Goal: Task Accomplishment & Management: Manage account settings

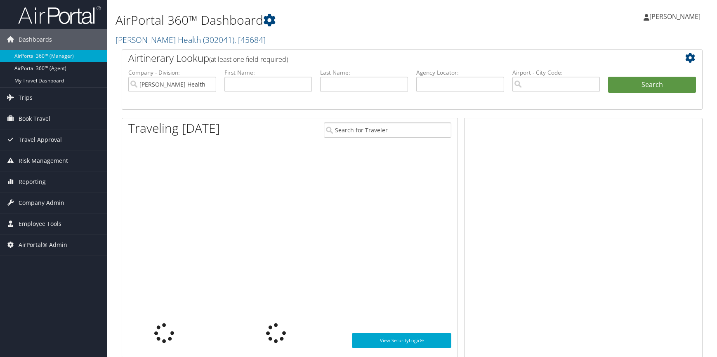
click at [155, 41] on link "[PERSON_NAME] Health ( 302041 ) , [ 45684 ]" at bounding box center [190, 39] width 150 height 11
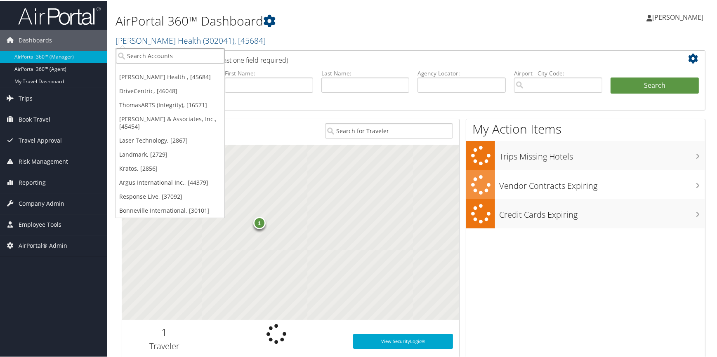
click at [146, 53] on input "search" at bounding box center [170, 54] width 108 height 15
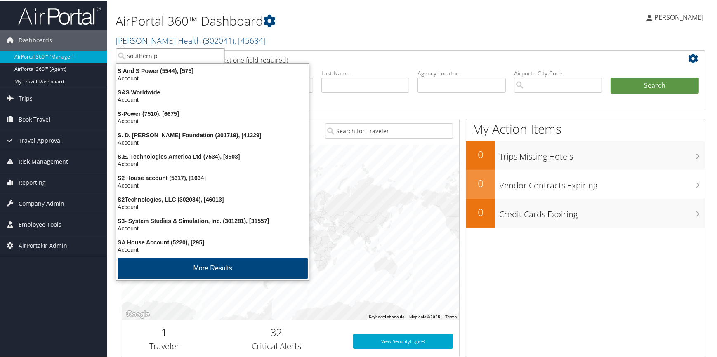
type input "southern po"
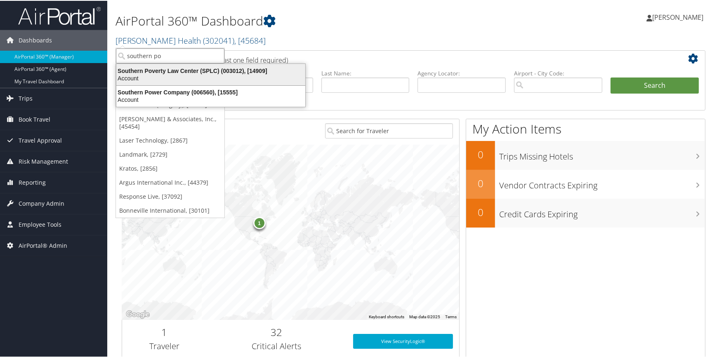
click at [157, 74] on div "Account" at bounding box center [210, 77] width 199 height 7
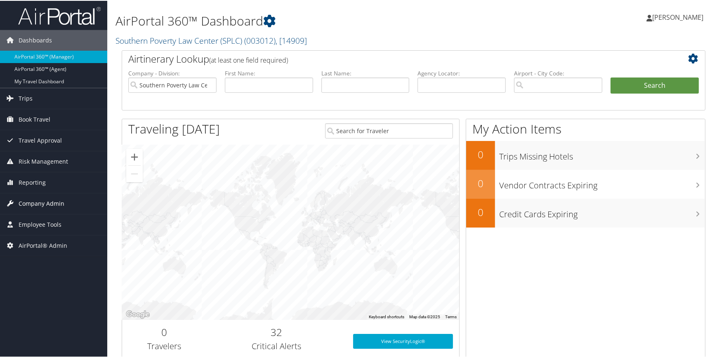
click at [57, 198] on span "Company Admin" at bounding box center [42, 203] width 46 height 21
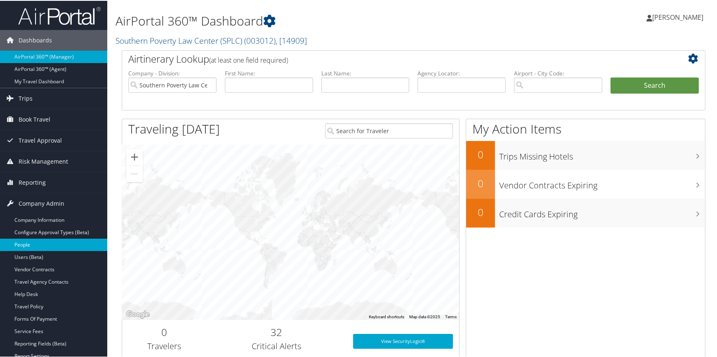
click at [43, 238] on link "People" at bounding box center [53, 244] width 107 height 12
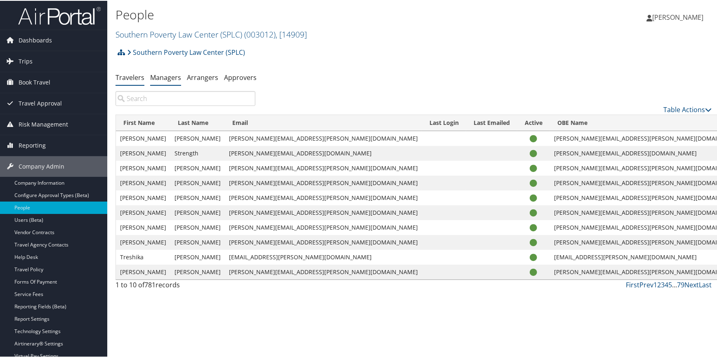
click at [158, 76] on link "Managers" at bounding box center [165, 76] width 31 height 9
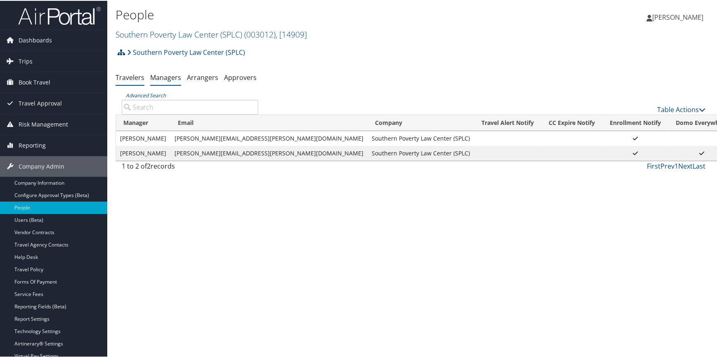
click at [137, 75] on link "Travelers" at bounding box center [129, 76] width 29 height 9
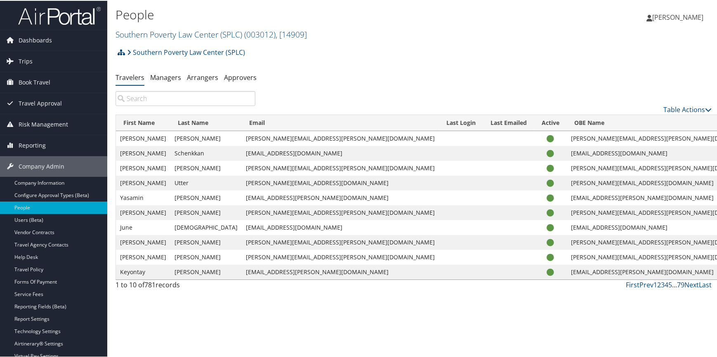
click at [144, 99] on input "search" at bounding box center [185, 97] width 140 height 15
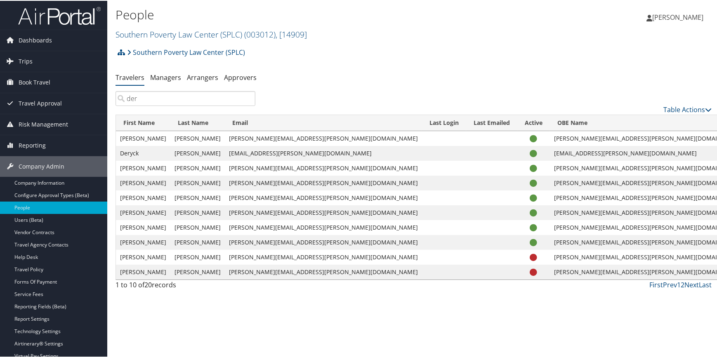
type input "der"
drag, startPoint x: 227, startPoint y: 152, endPoint x: 320, endPoint y: 147, distance: 93.3
click at [320, 147] on td "[EMAIL_ADDRESS][PERSON_NAME][DOMAIN_NAME]" at bounding box center [323, 152] width 197 height 15
copy td "[EMAIL_ADDRESS][PERSON_NAME][DOMAIN_NAME]"
click at [173, 74] on link "Managers" at bounding box center [165, 76] width 31 height 9
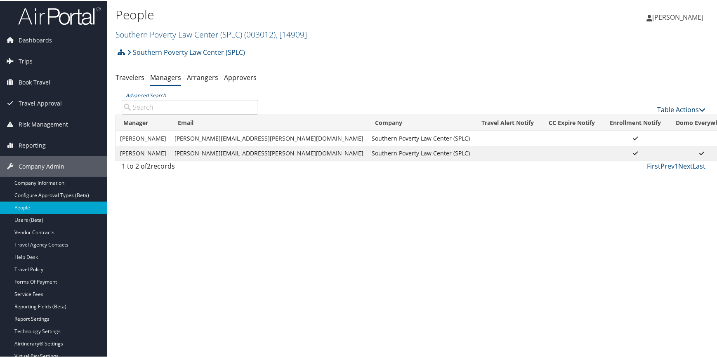
click at [660, 108] on link "Table Actions" at bounding box center [681, 108] width 48 height 9
click at [635, 120] on link "Add New Travel Manager" at bounding box center [654, 122] width 108 height 14
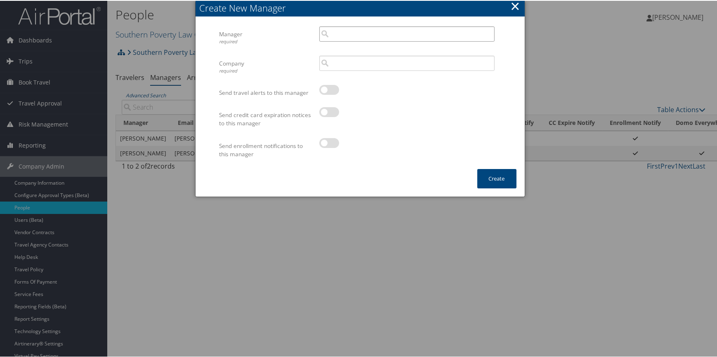
click at [343, 36] on input "search" at bounding box center [406, 33] width 175 height 15
paste input "[EMAIL_ADDRESS][PERSON_NAME][DOMAIN_NAME]"
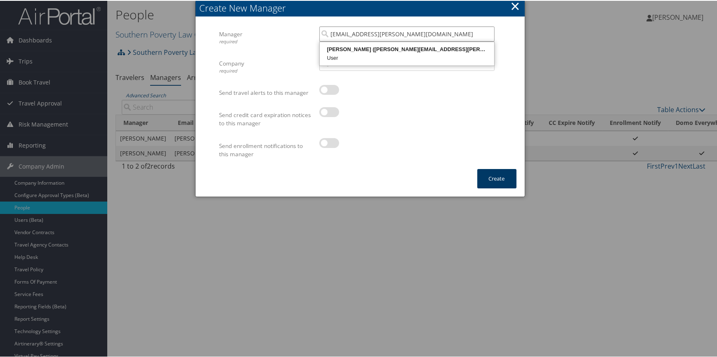
type input "[EMAIL_ADDRESS][PERSON_NAME][DOMAIN_NAME]"
click at [496, 179] on button "Create" at bounding box center [496, 177] width 39 height 19
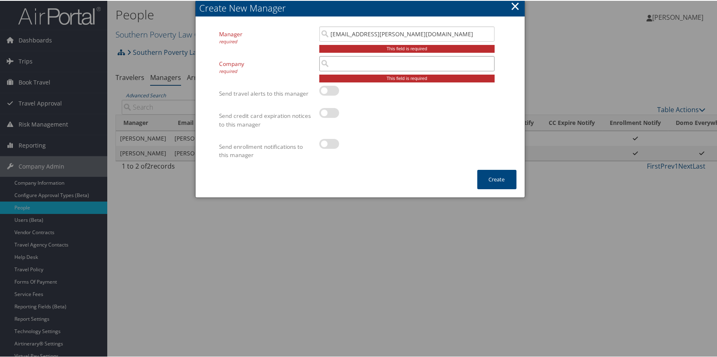
click at [339, 66] on input "search" at bounding box center [406, 62] width 175 height 15
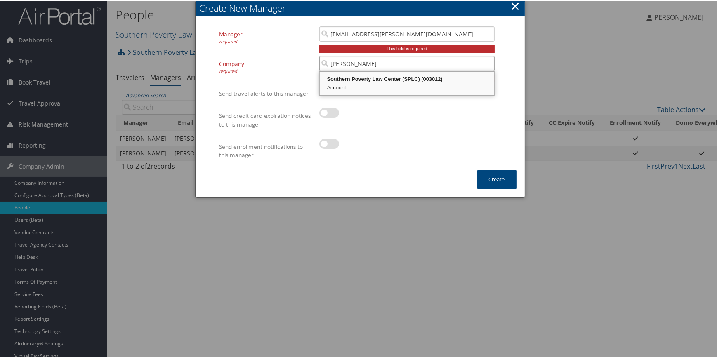
drag, startPoint x: 349, startPoint y: 81, endPoint x: 449, endPoint y: 123, distance: 109.1
click at [349, 82] on div "Southern Poverty Law Center (SPLC) (003012)" at bounding box center [407, 78] width 172 height 8
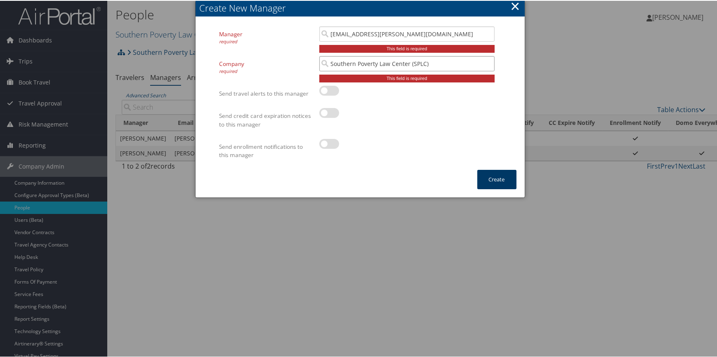
type input "Southern Poverty Law Center (SPLC)"
click at [493, 180] on button "Create" at bounding box center [496, 178] width 39 height 19
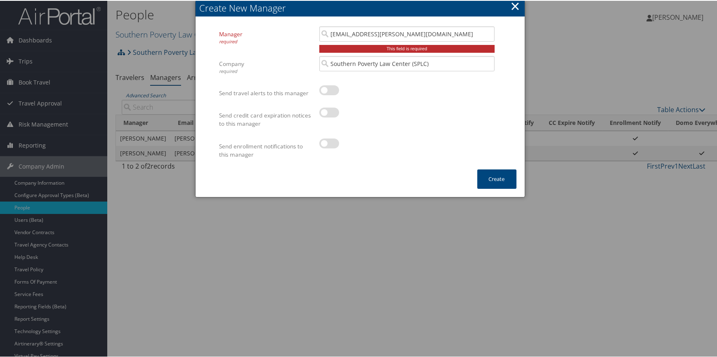
click at [416, 168] on div "Send enrollment notifications to this manager Multiple values The selected item…" at bounding box center [359, 153] width 281 height 31
click at [491, 181] on button "Create" at bounding box center [496, 178] width 39 height 19
click at [515, 8] on button "×" at bounding box center [514, 5] width 9 height 16
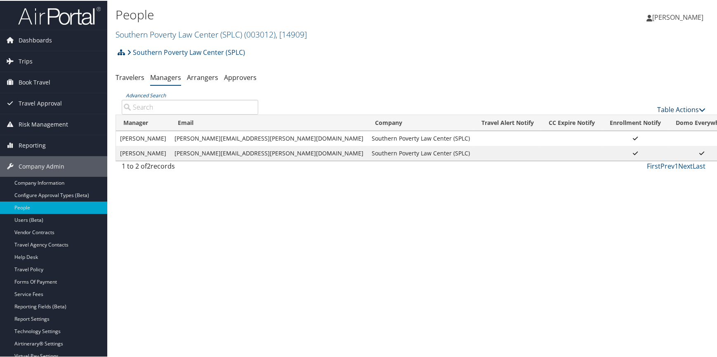
click at [657, 107] on link "Table Actions" at bounding box center [681, 108] width 48 height 9
click at [639, 124] on link "Add New Travel Manager" at bounding box center [654, 122] width 108 height 14
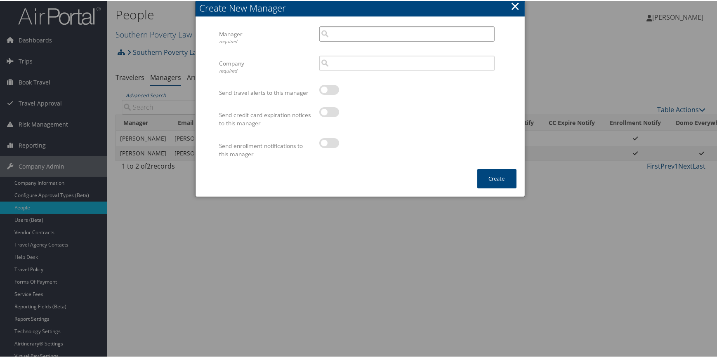
click at [328, 33] on input "search" at bounding box center [406, 33] width 175 height 15
paste input "deryck.marcum@splcenter.org"
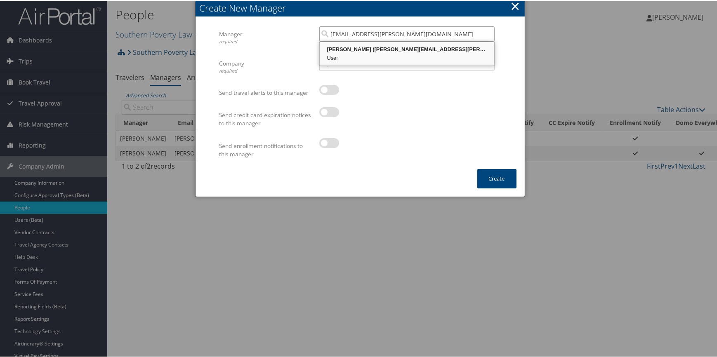
click at [367, 51] on div "Deryck Marcum (deryck.marcum@splcenter.org)" at bounding box center [407, 49] width 172 height 8
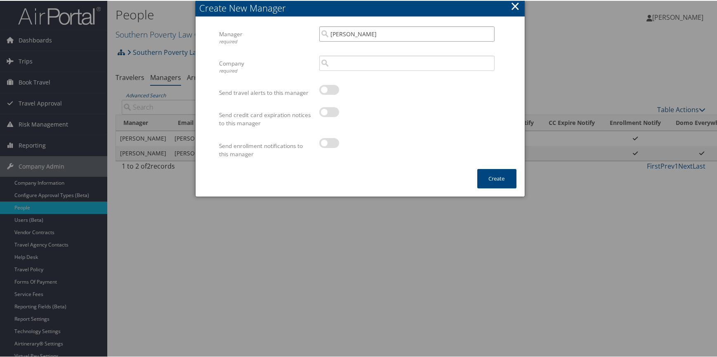
type input "Deryck Marcum"
click at [354, 61] on input "search" at bounding box center [406, 62] width 175 height 15
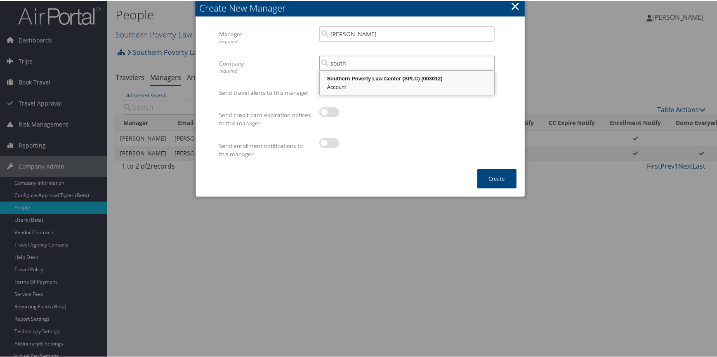
click at [375, 77] on div "Southern Poverty Law Center (SPLC) (003012)" at bounding box center [407, 78] width 172 height 8
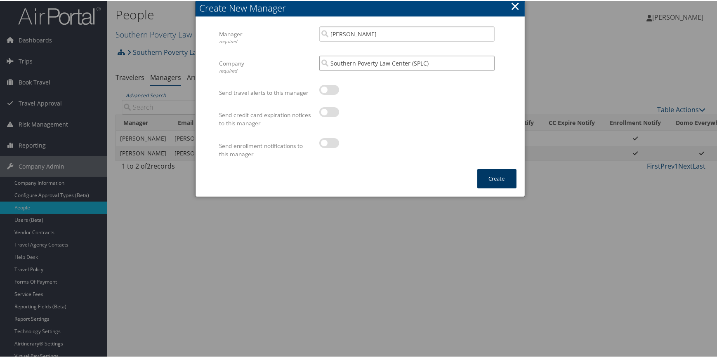
type input "Southern Poverty Law Center (SPLC)"
click at [503, 179] on button "Create" at bounding box center [496, 177] width 39 height 19
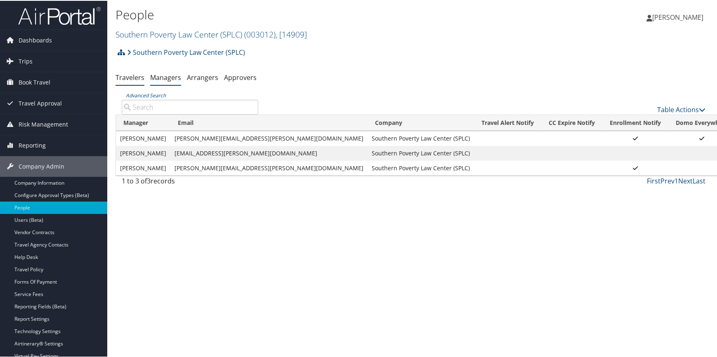
click at [132, 79] on link "Travelers" at bounding box center [129, 76] width 29 height 9
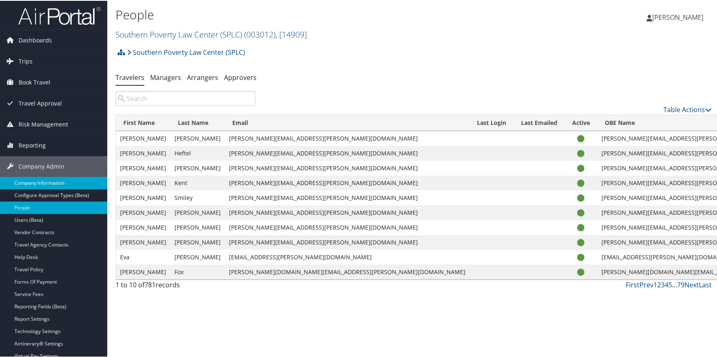
click at [67, 183] on link "Company Information" at bounding box center [53, 182] width 107 height 12
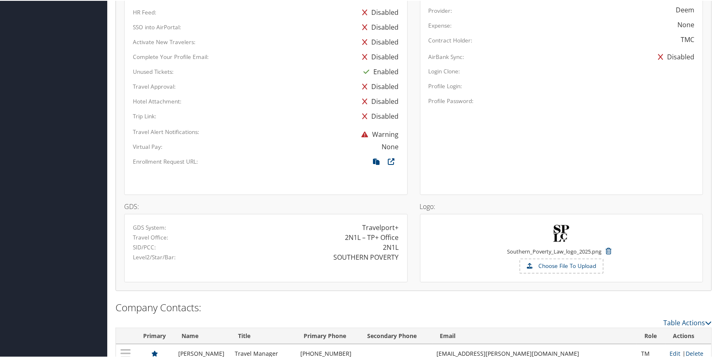
scroll to position [504, 0]
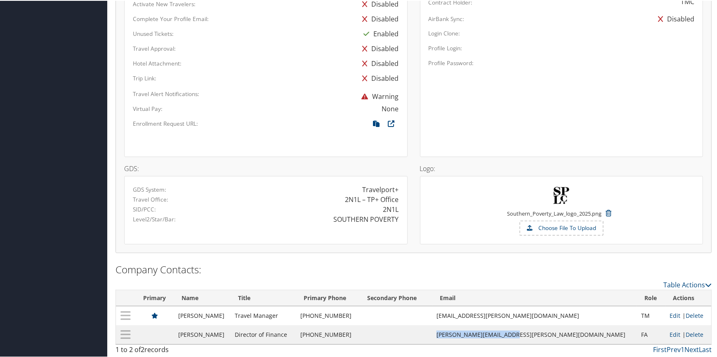
drag, startPoint x: 494, startPoint y: 334, endPoint x: 573, endPoint y: 334, distance: 79.2
click at [573, 334] on td "[PERSON_NAME][EMAIL_ADDRESS][PERSON_NAME][DOMAIN_NAME]" at bounding box center [534, 334] width 205 height 19
copy td "[PERSON_NAME][EMAIL_ADDRESS][PERSON_NAME][DOMAIN_NAME]"
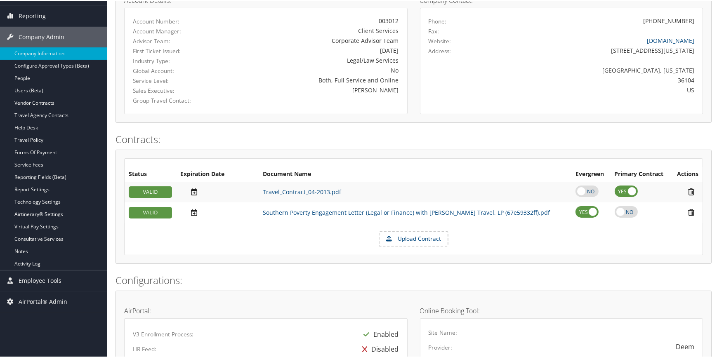
scroll to position [54, 0]
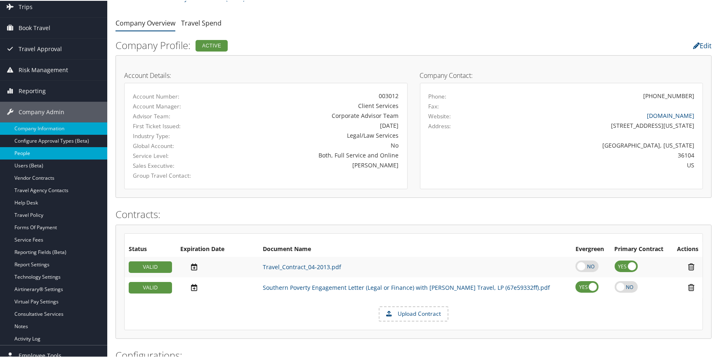
click at [44, 157] on link "People" at bounding box center [53, 152] width 107 height 12
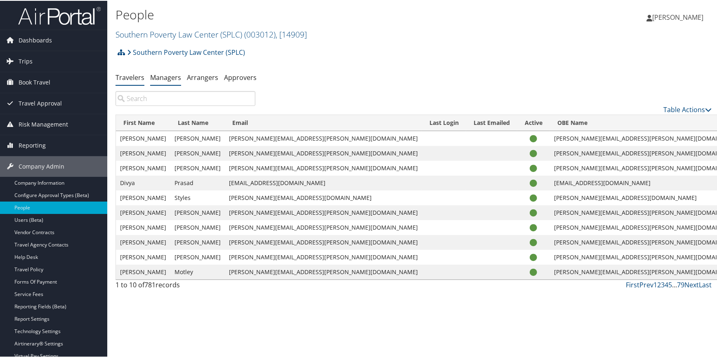
click at [161, 79] on link "Managers" at bounding box center [165, 76] width 31 height 9
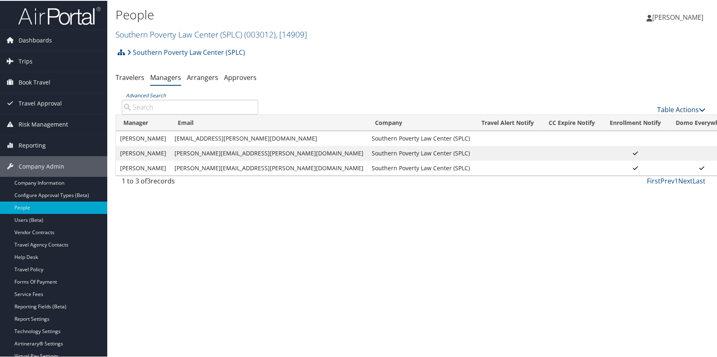
click at [659, 108] on link "Table Actions" at bounding box center [681, 108] width 48 height 9
click at [630, 120] on link "Add New Travel Manager" at bounding box center [654, 122] width 108 height 14
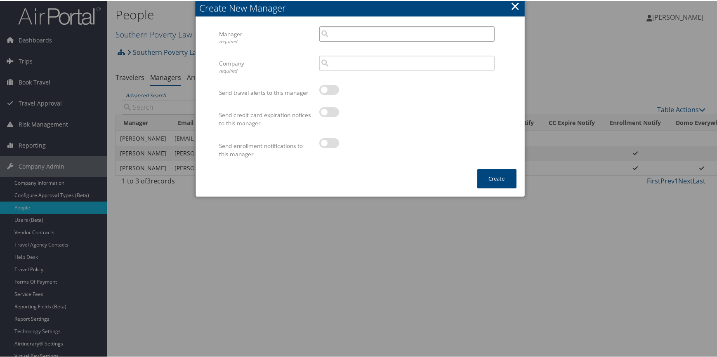
click at [363, 32] on input "search" at bounding box center [406, 33] width 175 height 15
paste input "amy.sadler@splcenter.org"
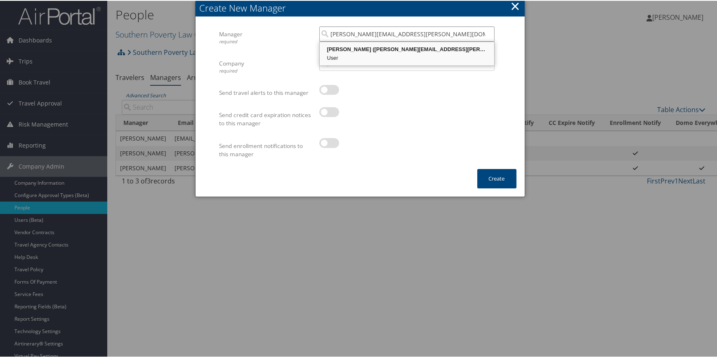
click at [395, 49] on div "Amy Sadler (amy.sadler@splcenter.org)" at bounding box center [407, 49] width 172 height 8
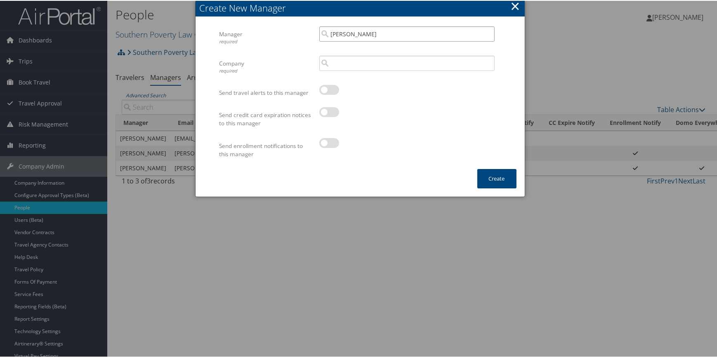
type input "Amy Sadler"
click at [356, 59] on input "search" at bounding box center [406, 62] width 175 height 15
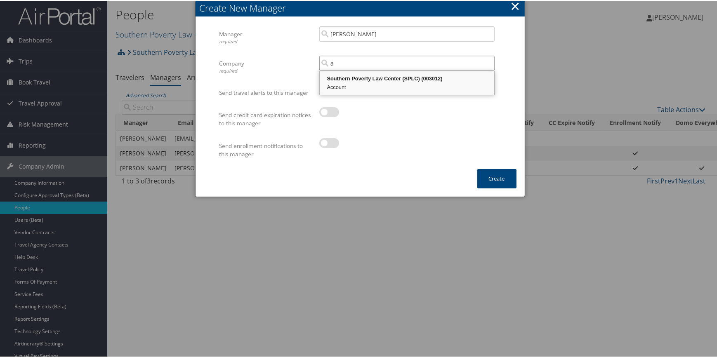
click at [357, 85] on div "Account" at bounding box center [407, 86] width 172 height 8
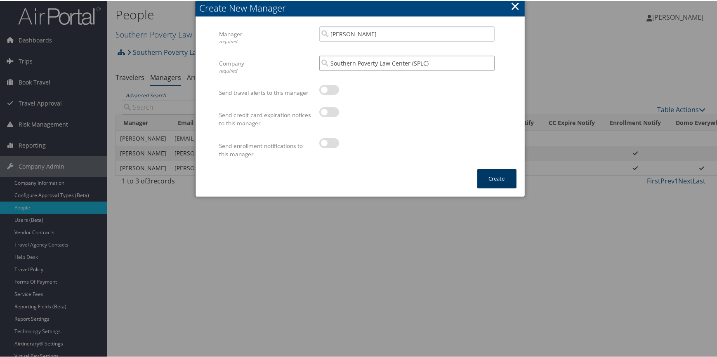
type input "Southern Poverty Law Center (SPLC)"
click at [491, 171] on button "Create" at bounding box center [496, 177] width 39 height 19
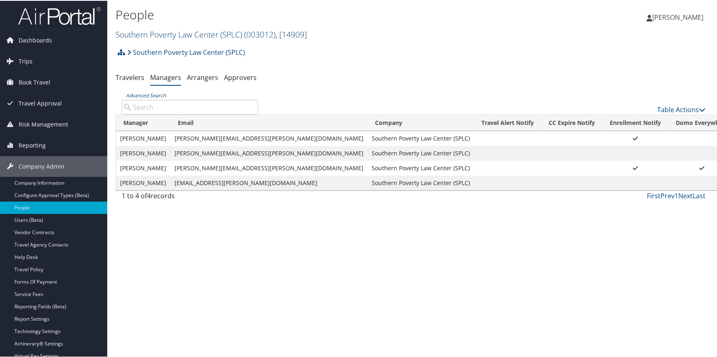
click at [169, 31] on link "Southern Poverty Law Center (SPLC) ( 003012 ) , [ 14909 ]" at bounding box center [210, 33] width 191 height 11
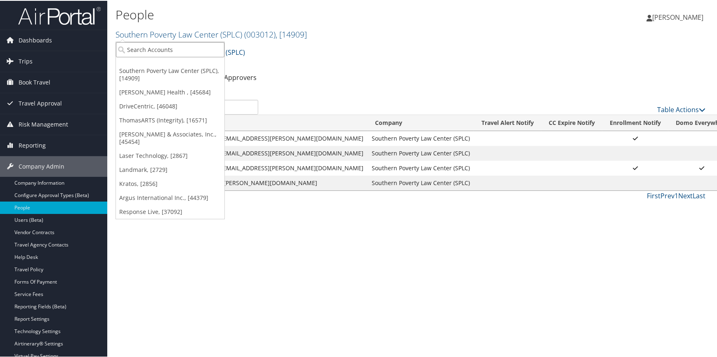
click at [148, 47] on input "search" at bounding box center [170, 48] width 108 height 15
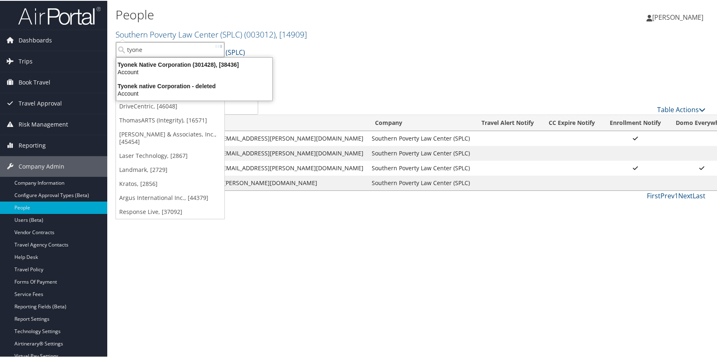
type input "tyonek"
click at [154, 64] on div "Tyonek Native Corporation (301428), [38436]" at bounding box center [194, 63] width 166 height 7
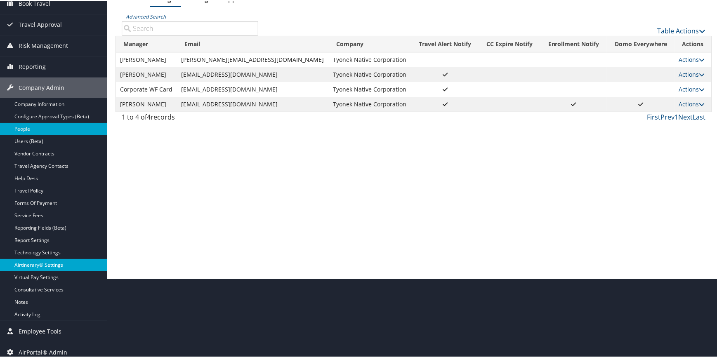
scroll to position [83, 0]
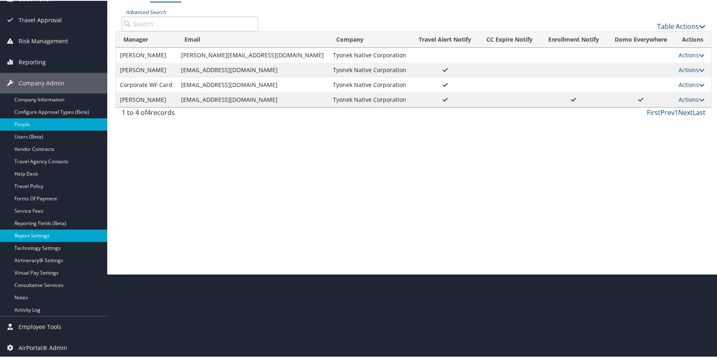
click at [33, 236] on link "Report Settings" at bounding box center [53, 235] width 107 height 12
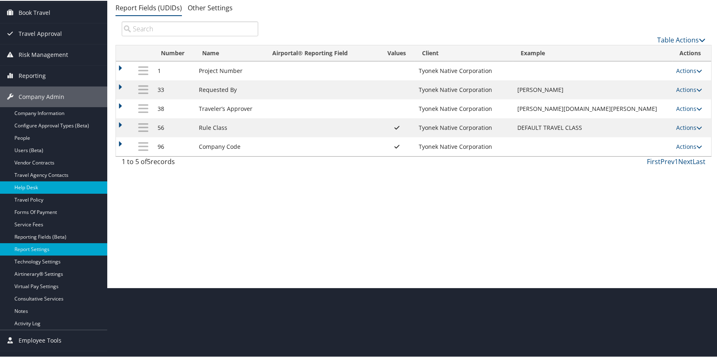
scroll to position [75, 0]
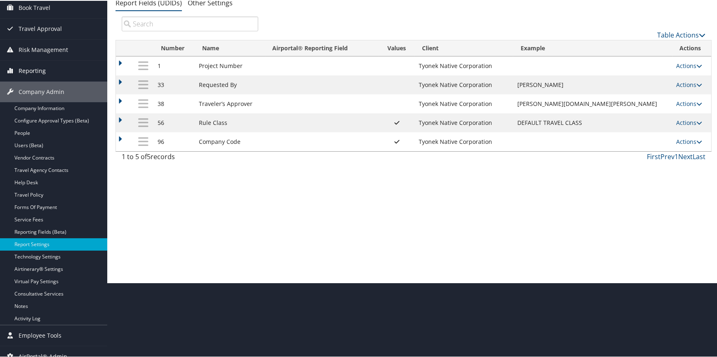
click at [21, 74] on span "Reporting" at bounding box center [32, 70] width 27 height 21
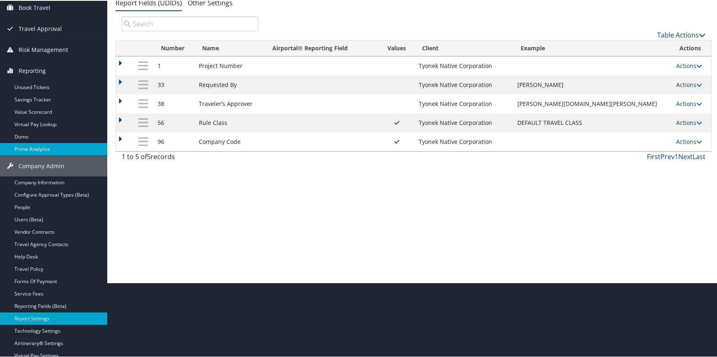
click at [33, 143] on link "Prime Analytics" at bounding box center [53, 148] width 107 height 12
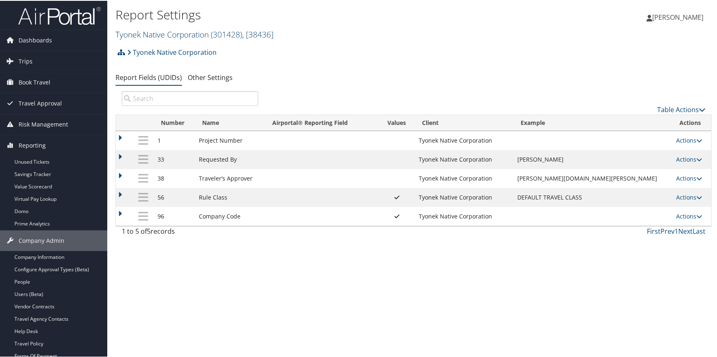
click at [153, 31] on link "Tyonek Native Corporation ( 301428 ) , [ 38436 ]" at bounding box center [194, 33] width 158 height 11
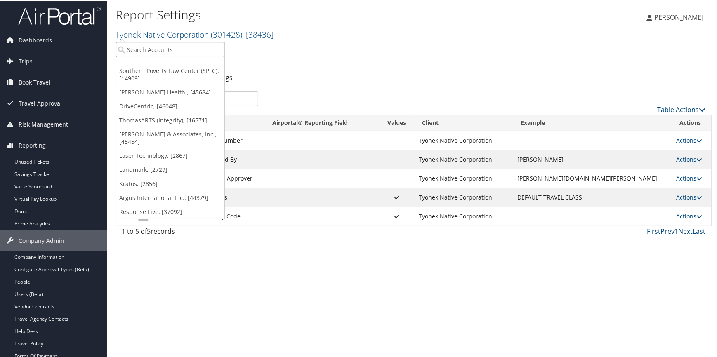
click at [146, 49] on input "search" at bounding box center [170, 48] width 108 height 15
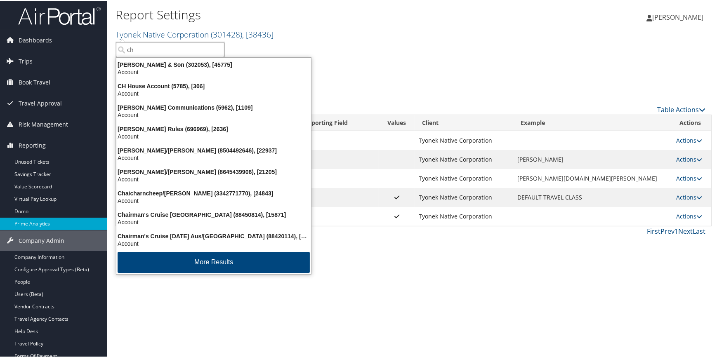
type input "ch"
click at [45, 223] on link "Prime Analytics" at bounding box center [53, 223] width 107 height 12
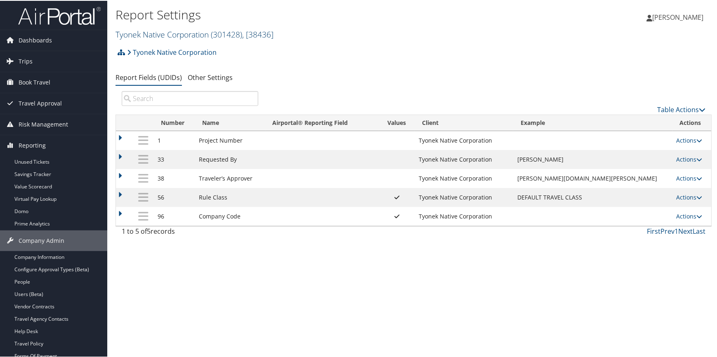
click at [196, 37] on link "Tyonek Native Corporation ( 301428 ) , [ 38436 ]" at bounding box center [194, 33] width 158 height 11
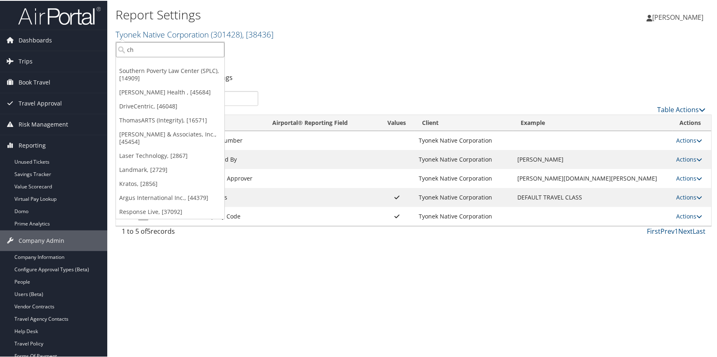
click at [184, 51] on input "ch" at bounding box center [170, 48] width 108 height 15
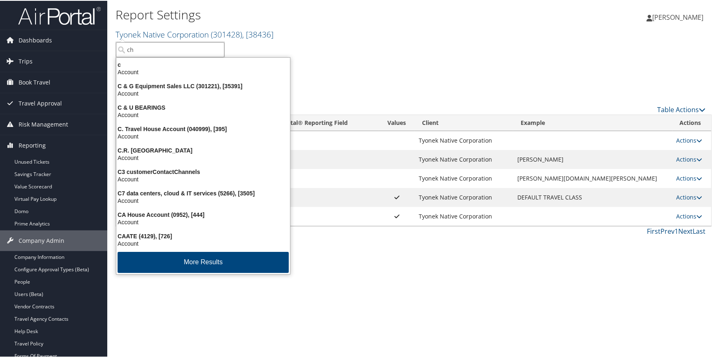
type input "chg"
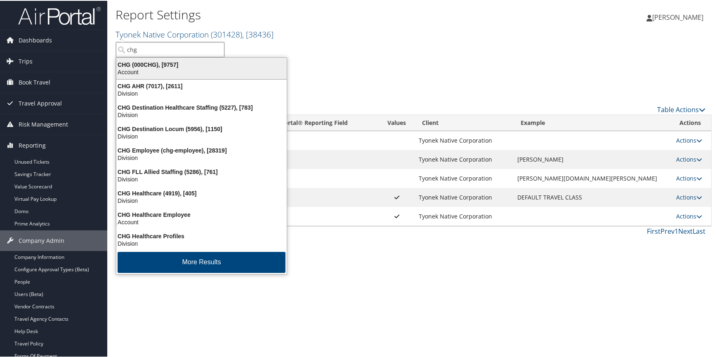
click at [186, 66] on div "CHG (000CHG), [9757]" at bounding box center [201, 63] width 180 height 7
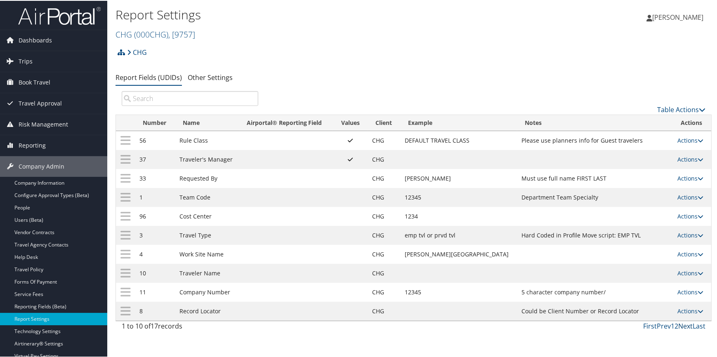
click at [682, 326] on link "Next" at bounding box center [685, 325] width 14 height 9
